Goal: Check status: Check status

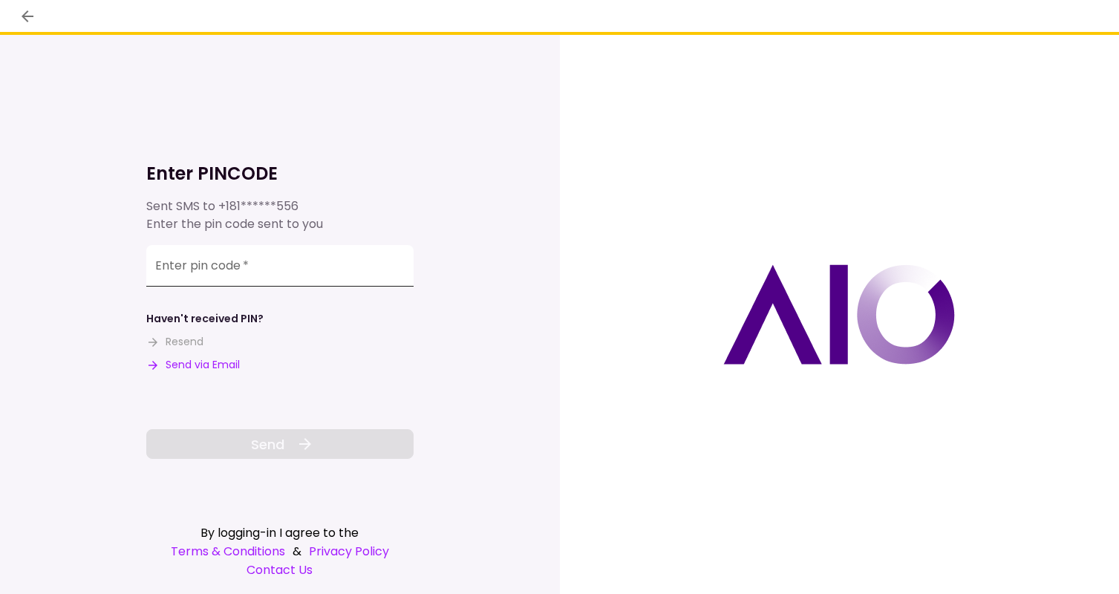
click at [219, 269] on input "Enter pin code   *" at bounding box center [279, 266] width 267 height 42
click at [179, 279] on input "Enter pin code   *" at bounding box center [279, 266] width 267 height 42
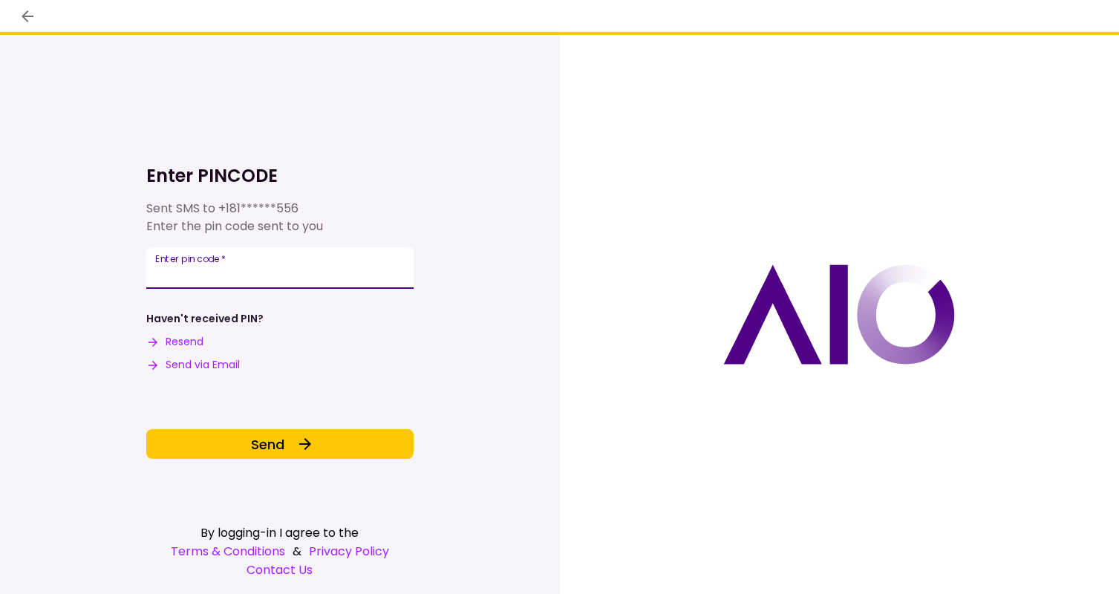
type input "******"
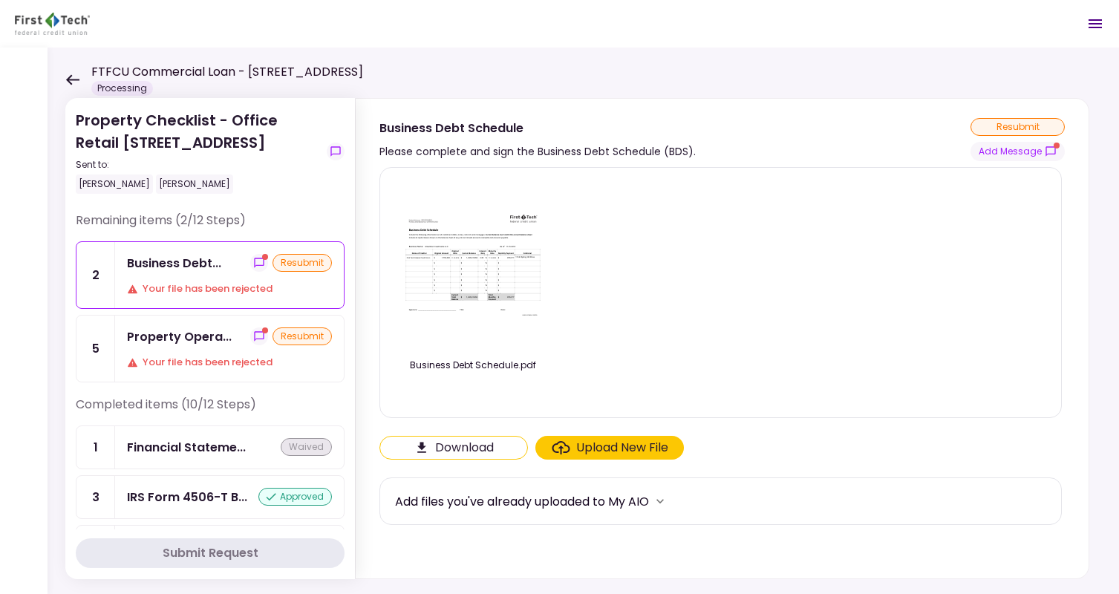
click at [71, 76] on icon at bounding box center [72, 79] width 13 height 10
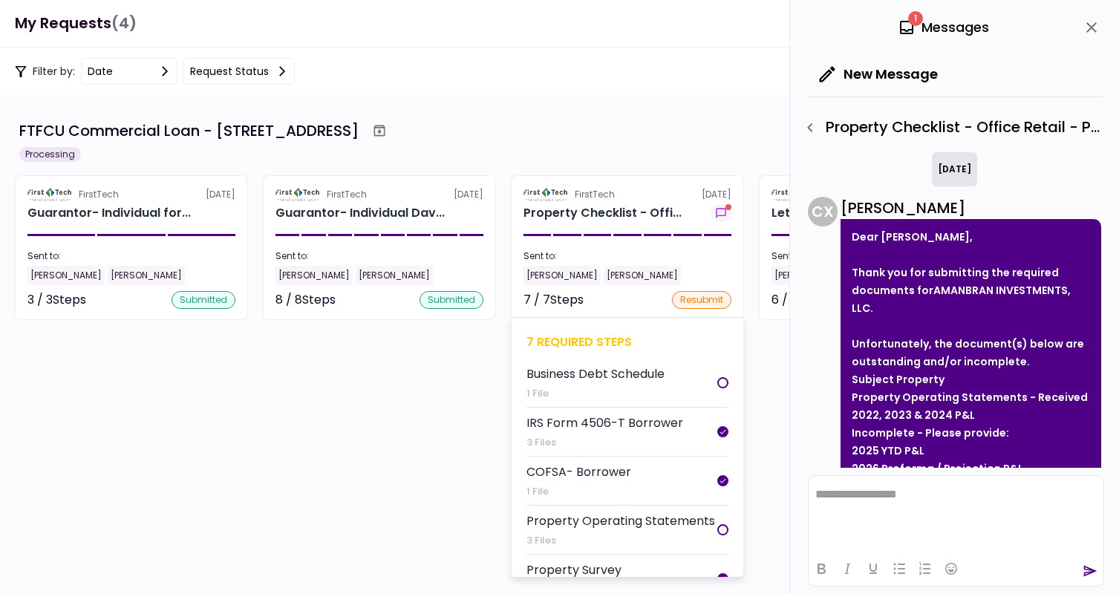
scroll to position [291, 0]
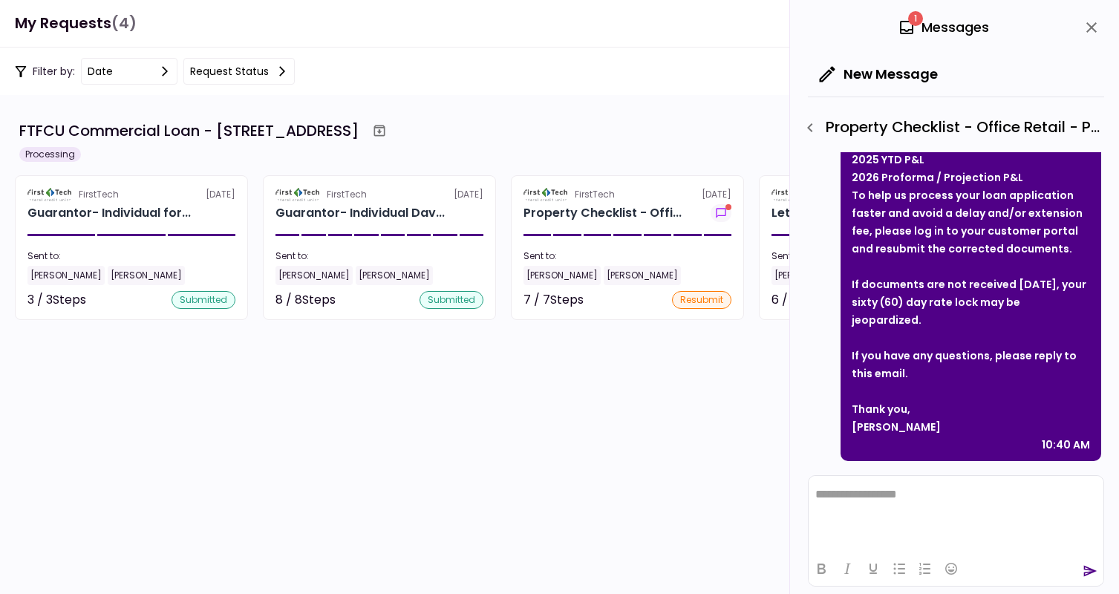
click at [1092, 22] on icon "close" at bounding box center [1092, 28] width 18 height 18
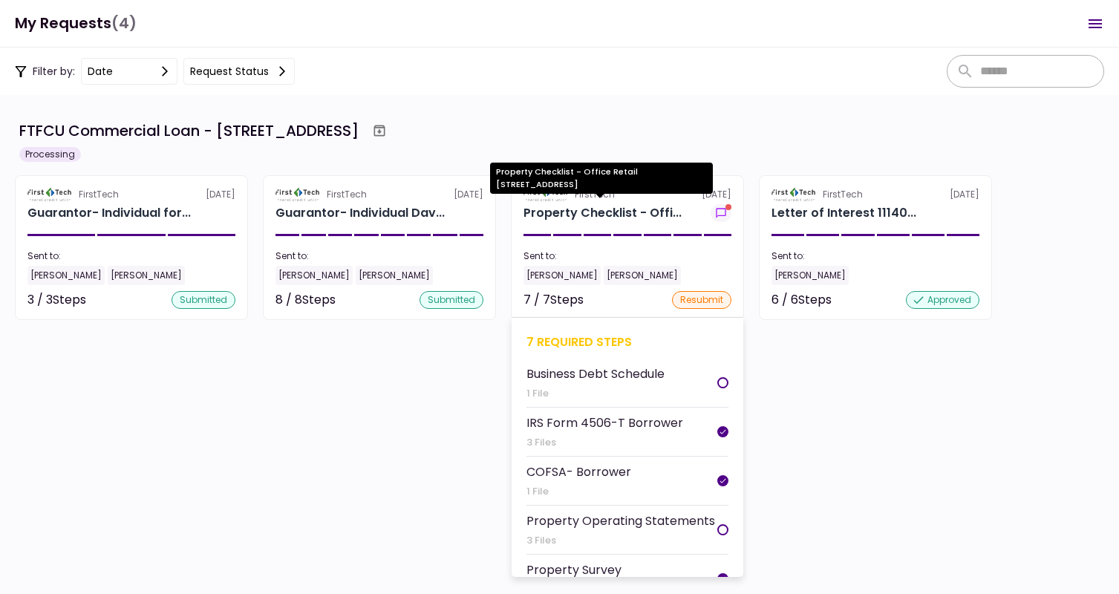
click at [584, 210] on div "Property Checklist - Offi..." at bounding box center [603, 213] width 158 height 18
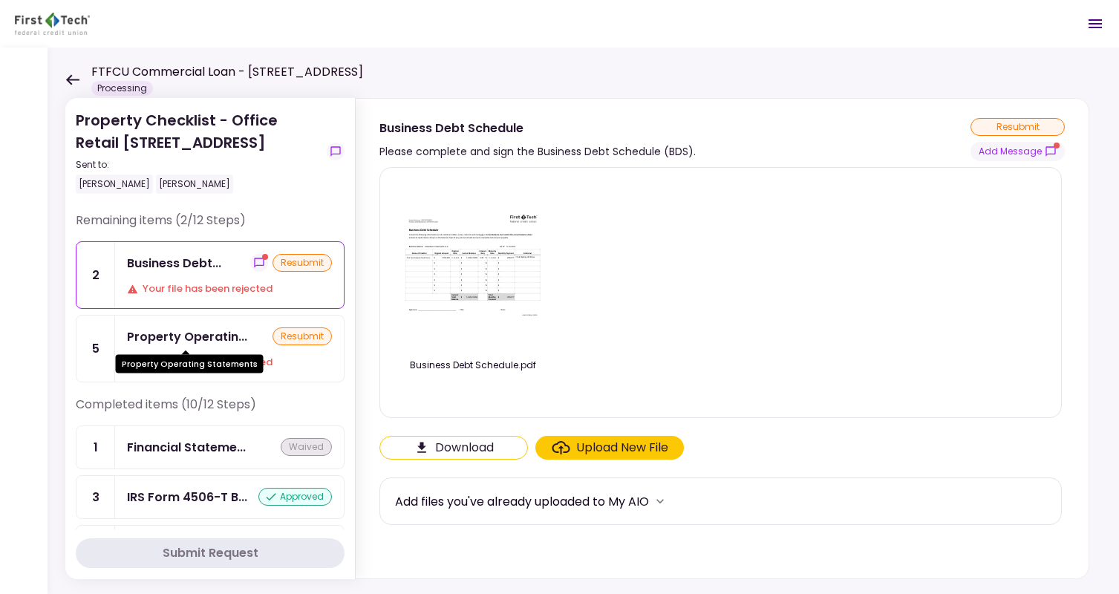
click at [183, 335] on div "Property Operatin..." at bounding box center [187, 337] width 120 height 19
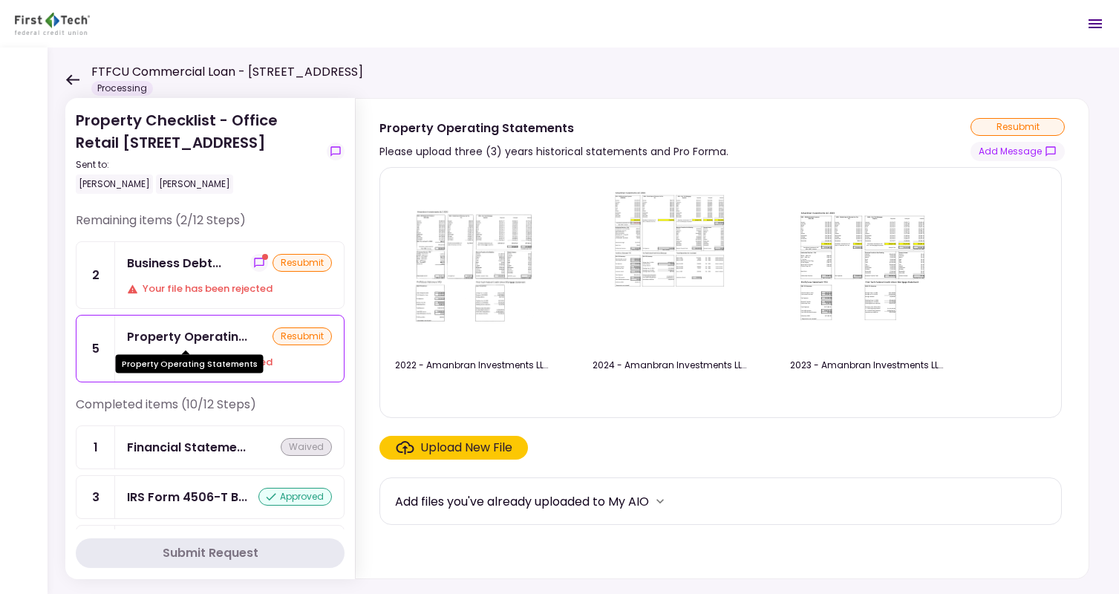
click at [206, 333] on div "Property Operatin..." at bounding box center [187, 337] width 120 height 19
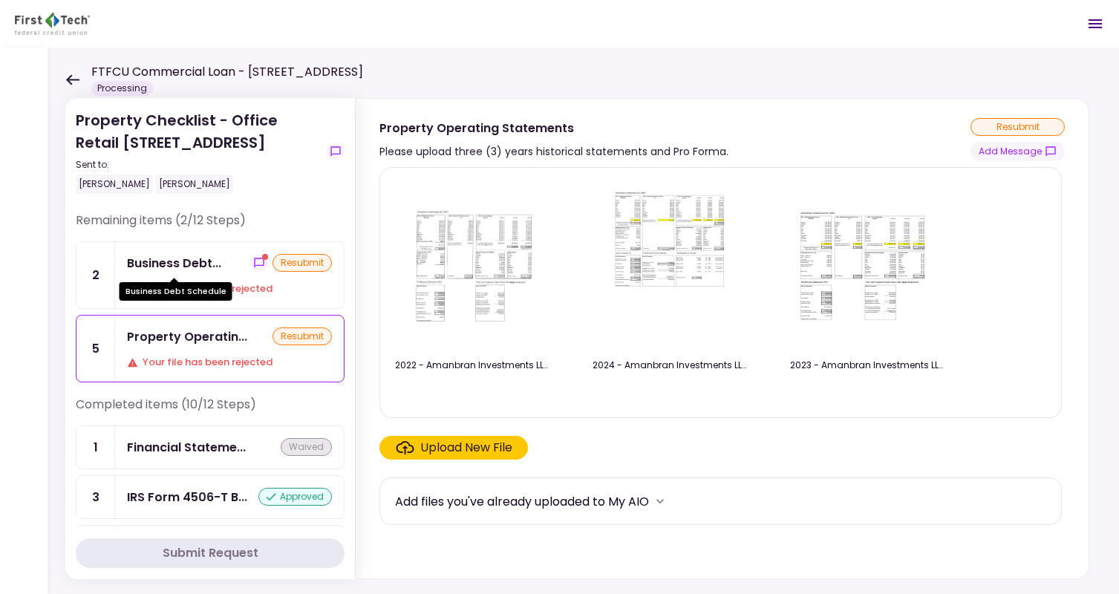
click at [195, 261] on div "Business Debt..." at bounding box center [174, 263] width 94 height 19
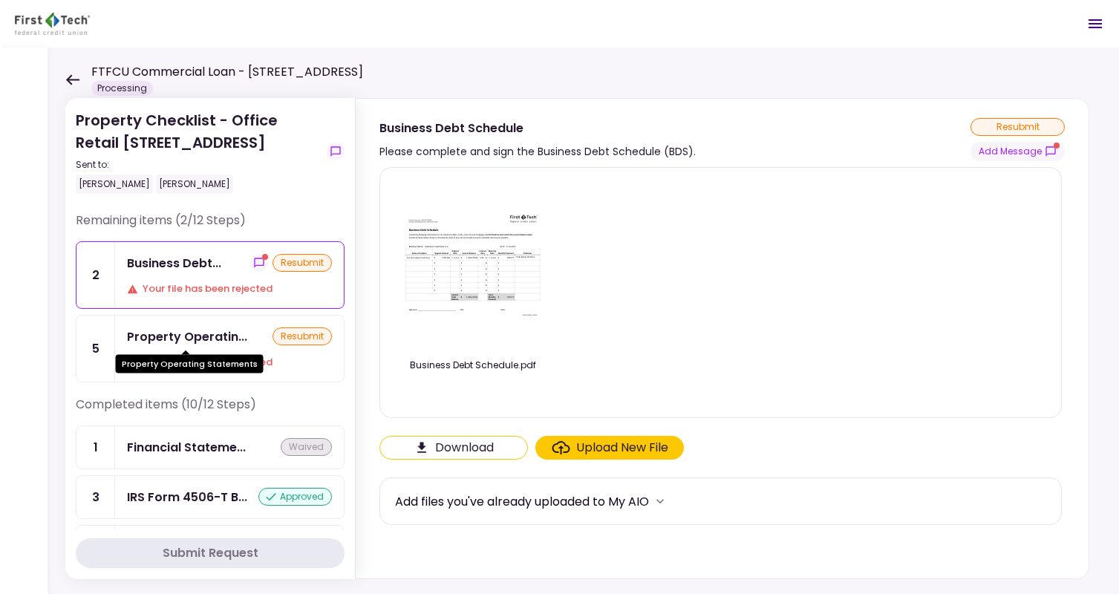
click at [177, 331] on div "Property Operatin..." at bounding box center [187, 337] width 120 height 19
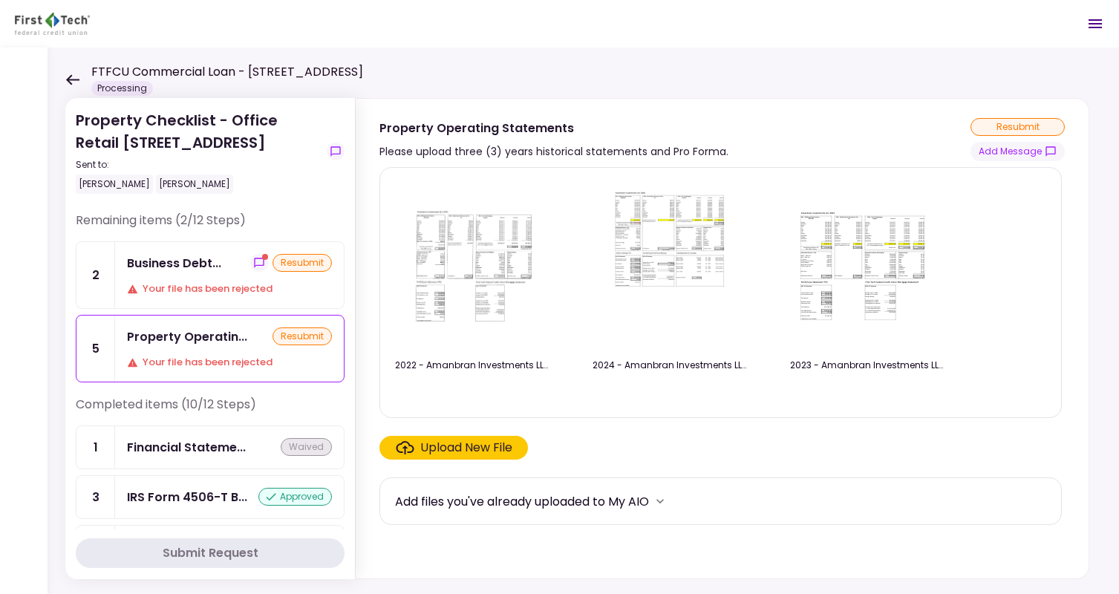
click at [91, 71] on h1 "FTFCU Commercial Loan - [STREET_ADDRESS]" at bounding box center [227, 72] width 272 height 18
drag, startPoint x: 235, startPoint y: 72, endPoint x: 95, endPoint y: 72, distance: 140.4
click at [93, 73] on h1 "FTFCU Commercial Loan - [STREET_ADDRESS]" at bounding box center [227, 72] width 272 height 18
copy h1 "FTFCU Commercial Loan"
click at [879, 266] on img at bounding box center [868, 265] width 149 height 114
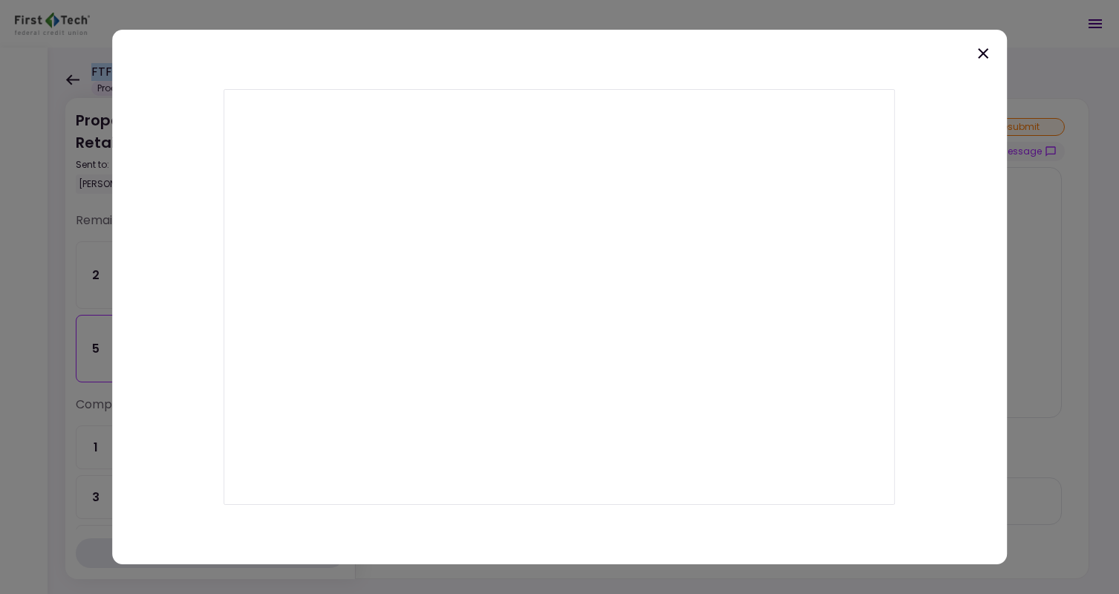
click at [984, 50] on icon at bounding box center [983, 54] width 18 height 18
